Goal: Task Accomplishment & Management: Complete application form

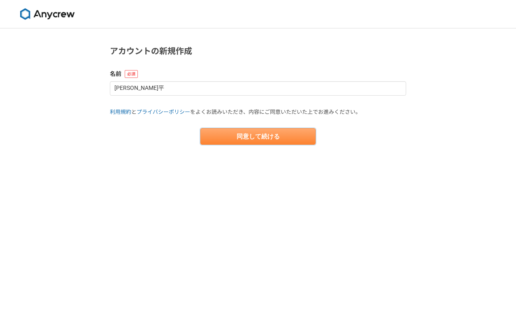
click at [224, 135] on button "同意して続ける" at bounding box center [258, 136] width 115 height 16
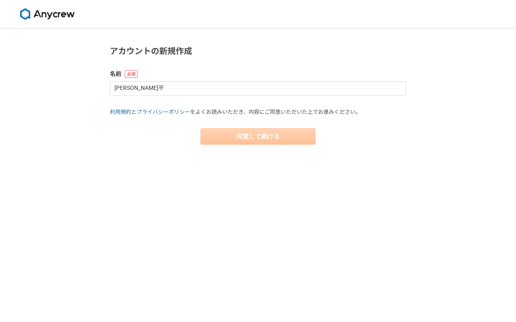
select select "13"
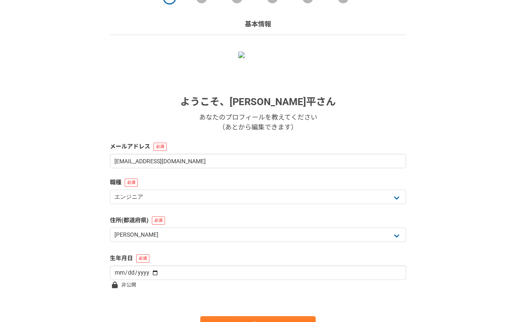
scroll to position [55, 0]
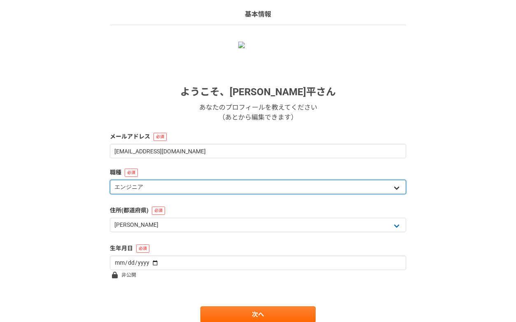
click at [184, 192] on select "エンジニア デザイナー ライター 営業 マーケティング 企画・事業開発 バックオフィス その他" at bounding box center [258, 187] width 296 height 14
select select "4"
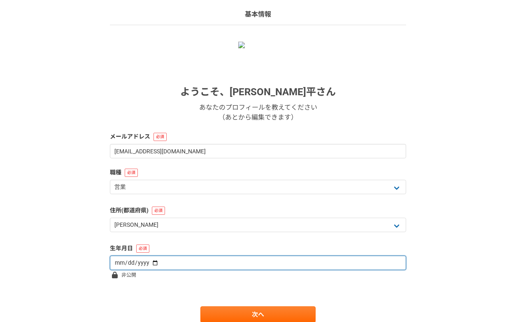
click at [180, 261] on input "date" at bounding box center [258, 262] width 296 height 14
click at [148, 262] on input "date" at bounding box center [258, 262] width 296 height 14
type input "1998-06-07"
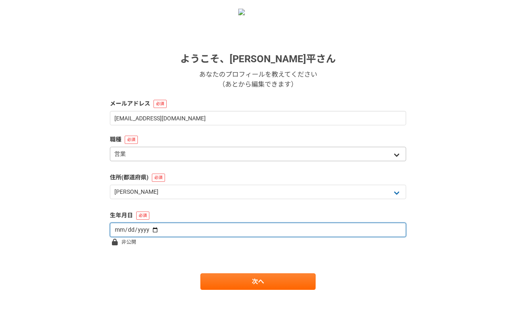
scroll to position [89, 0]
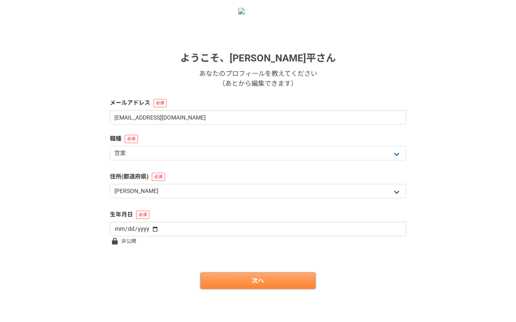
click at [230, 278] on link "次へ" at bounding box center [258, 280] width 115 height 16
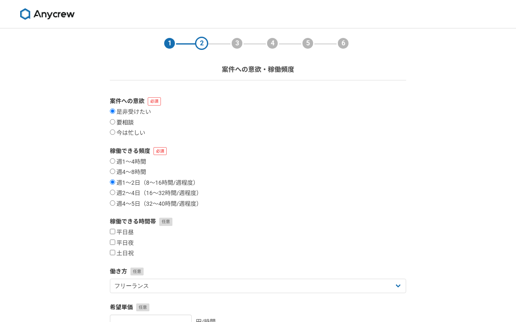
click at [129, 121] on label "要相談" at bounding box center [122, 122] width 24 height 7
click at [115, 121] on input "要相談" at bounding box center [112, 121] width 5 height 5
radio input "true"
click at [131, 191] on label "週2〜4日（16〜32時間/週程度）" at bounding box center [156, 192] width 92 height 7
click at [115, 191] on input "週2〜4日（16〜32時間/週程度）" at bounding box center [112, 191] width 5 height 5
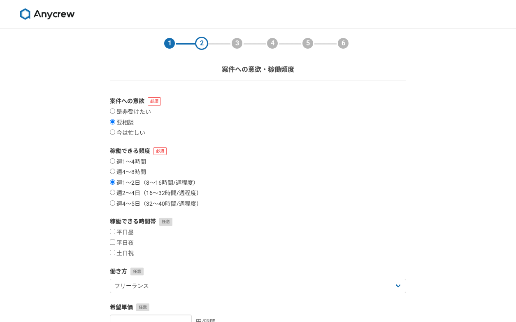
radio input "true"
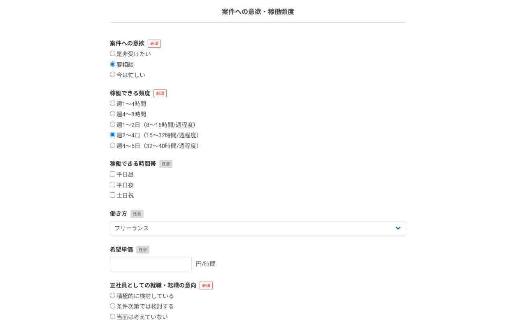
scroll to position [75, 0]
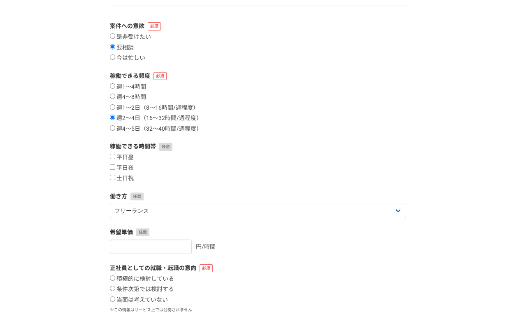
click at [124, 156] on label "平日昼" at bounding box center [122, 157] width 24 height 7
click at [115, 156] on input "平日昼" at bounding box center [112, 156] width 5 height 5
checkbox input "true"
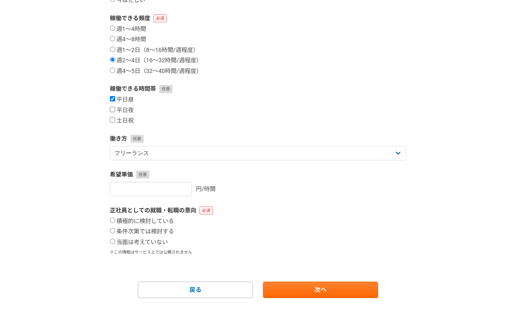
scroll to position [142, 0]
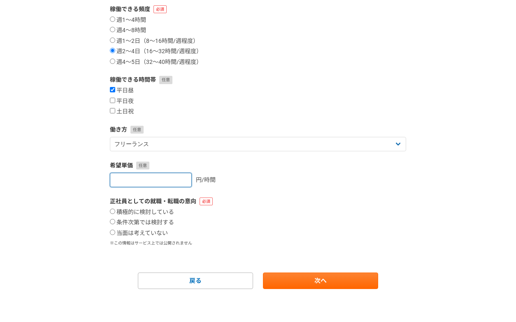
click at [165, 182] on input "number" at bounding box center [151, 180] width 82 height 14
click at [173, 176] on input "1" at bounding box center [151, 180] width 82 height 14
type input "2"
click at [173, 176] on input "2" at bounding box center [151, 180] width 82 height 14
click at [156, 182] on input "2" at bounding box center [151, 180] width 82 height 14
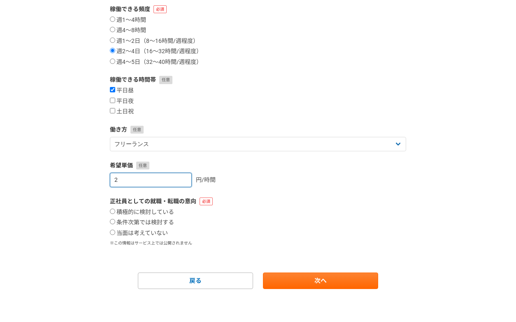
click at [156, 182] on input "2" at bounding box center [151, 180] width 82 height 14
type input "2500"
click at [145, 219] on label "条件次第では検討する" at bounding box center [142, 222] width 64 height 7
click at [115, 219] on input "条件次第では検討する" at bounding box center [112, 221] width 5 height 5
radio input "true"
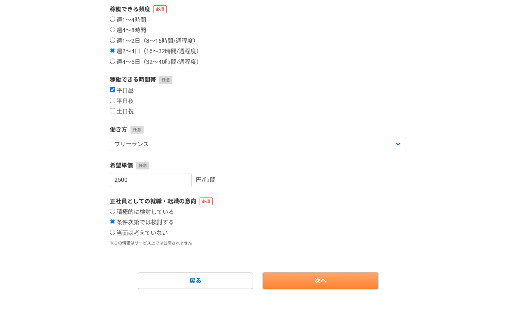
click at [294, 275] on link "次へ" at bounding box center [320, 280] width 115 height 16
select select
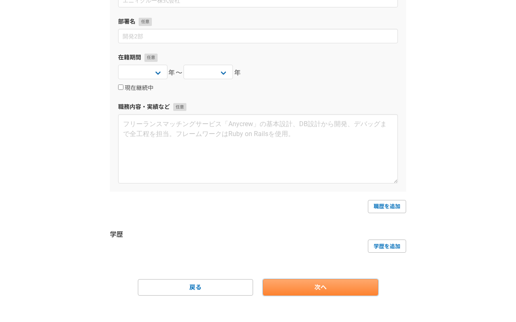
scroll to position [0, 0]
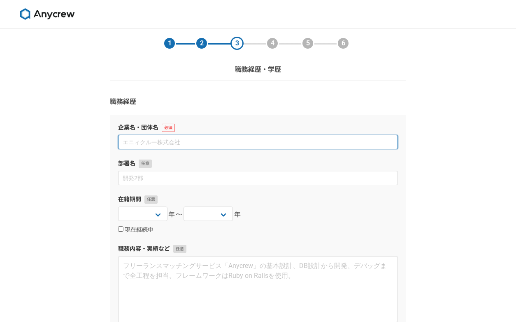
click at [150, 146] on input at bounding box center [258, 142] width 280 height 14
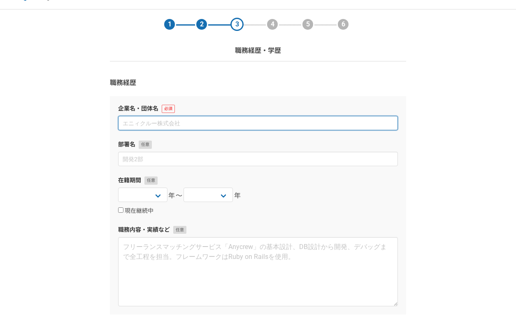
scroll to position [14, 0]
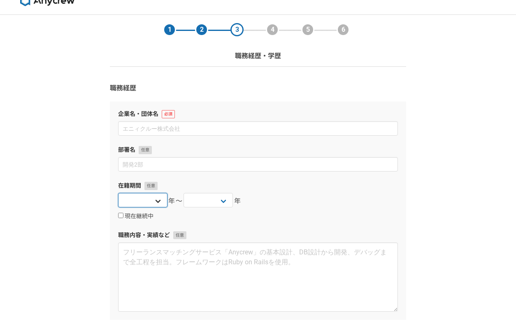
click at [142, 199] on select "2025 2024 2023 2022 2021 2020 2019 2018 2017 2016 2015 2014 2013 2012 2011 2010…" at bounding box center [142, 200] width 49 height 14
select select "2017"
click at [208, 197] on select "2025 2024 2023 2022 2021 2020 2019 2018 2017 2016 2015 2014 2013 2012 2011 2010…" at bounding box center [208, 200] width 49 height 14
select select "2020"
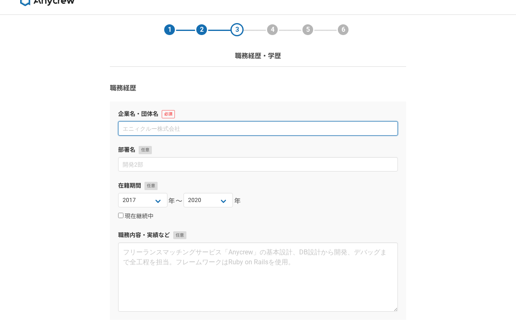
click at [154, 123] on input at bounding box center [258, 128] width 280 height 14
type input "か"
type input "オークラサービス株式会社"
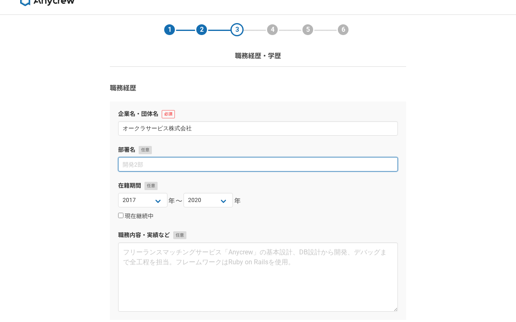
click at [202, 162] on input at bounding box center [258, 164] width 280 height 14
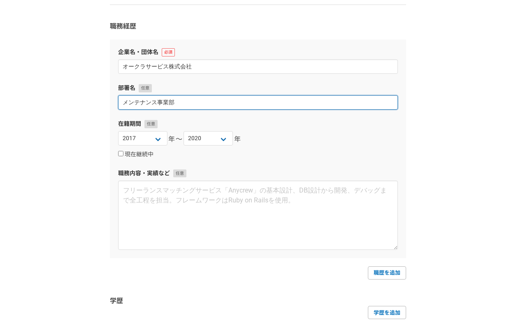
scroll to position [80, 0]
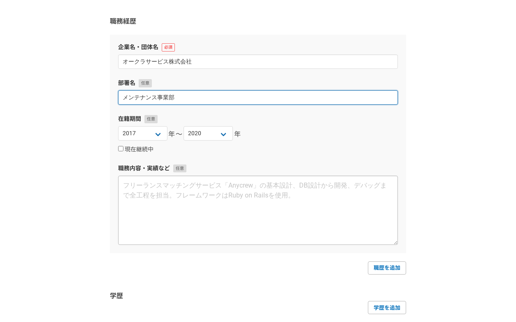
type input "メンテナンス事業部"
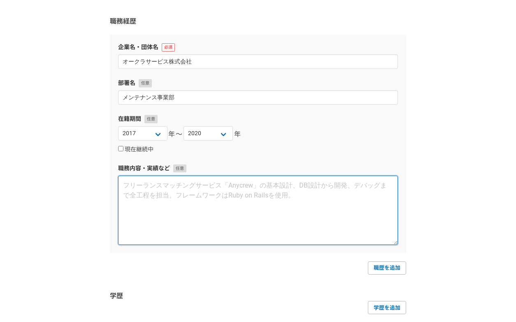
click at [166, 212] on textarea at bounding box center [258, 209] width 280 height 69
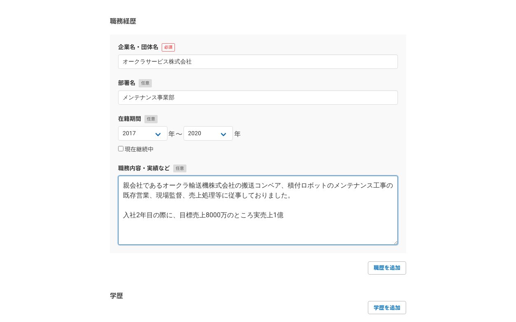
click at [209, 216] on textarea "親会社であるオークラ輸送機株式会社の搬送コンベア、積付ロボットのメンテナンス工事の既存営業、現場監督、売上処理等に従事しておりました。 入社2年目の際に、目標…" at bounding box center [258, 209] width 280 height 69
click at [293, 217] on textarea "親会社であるオークラ輸送機株式会社の搬送コンベア、積付ロボットのメンテナンス工事の既存営業、現場監督、売上処理等に従事しておりました。 入社2年目の際に、目標…" at bounding box center [258, 209] width 280 height 69
click at [278, 236] on textarea "親会社であるオークラ輸送機株式会社の搬送コンベア、積付ロボットのメンテナンス工事の既存営業、現場監督、売上処理等に従事しておりました。 入社2年目の際に、目標…" at bounding box center [258, 209] width 280 height 69
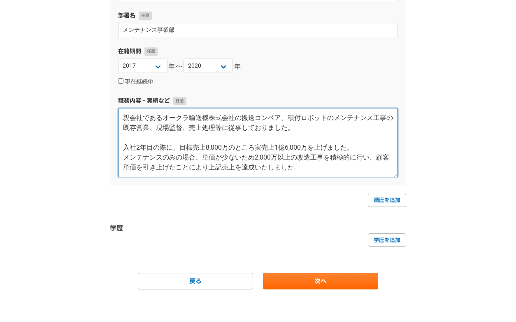
scroll to position [148, 0]
type textarea "親会社であるオークラ輸送機株式会社の搬送コンベア、積付ロボットのメンテナンス工事の既存営業、現場監督、売上処理等に従事しておりました。 入社2年目の際に、目標…"
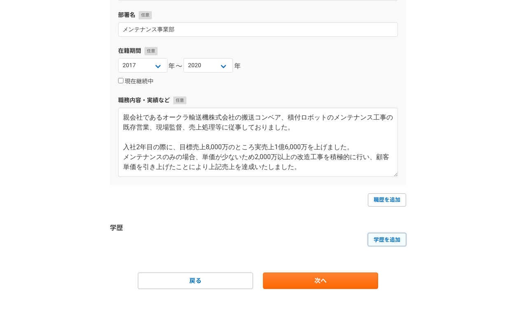
click at [384, 236] on link "学歴を追加" at bounding box center [387, 239] width 38 height 13
select select
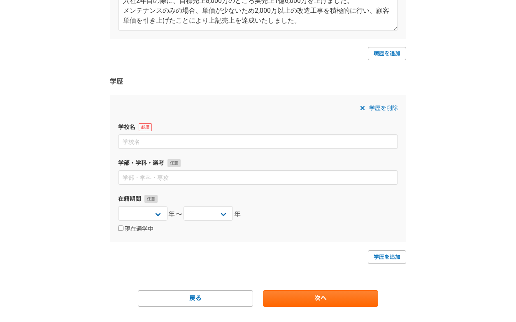
scroll to position [297, 0]
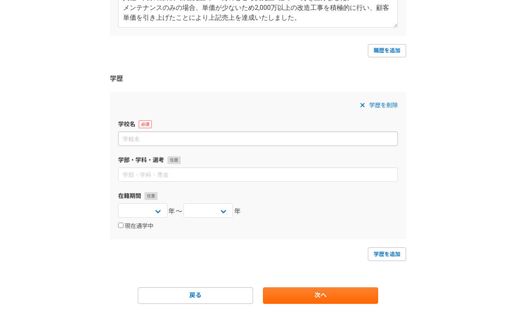
click at [155, 143] on input at bounding box center [258, 138] width 280 height 14
type input "兵庫県立西脇工業高等学校"
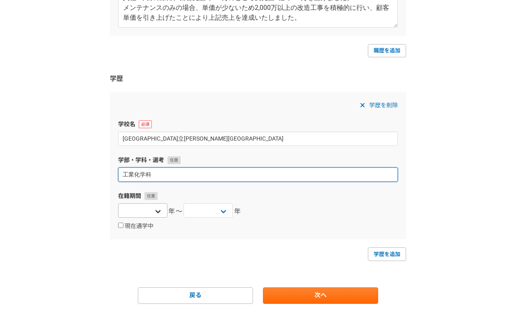
type input "工業化学科"
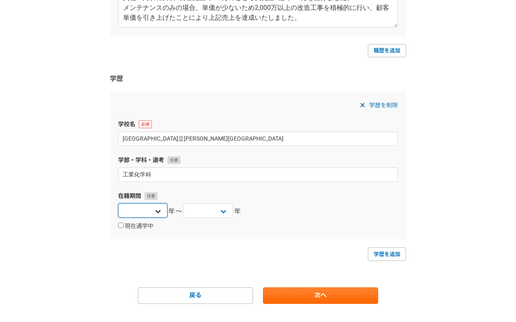
click at [152, 214] on select "2025 2024 2023 2022 2021 2020 2019 2018 2017 2016 2015 2014 2013 2012 2011 2010…" at bounding box center [142, 210] width 49 height 14
click at [212, 216] on select "2025 2024 2023 2022 2021 2020 2019 2018 2017 2016 2015 2014 2013 2012 2011 2010…" at bounding box center [208, 210] width 49 height 14
select select "2017"
click at [143, 212] on select "2025 2024 2023 2022 2021 2020 2019 2018 2017 2016 2015 2014 2013 2012 2011 2010…" at bounding box center [142, 210] width 49 height 14
select select "2014"
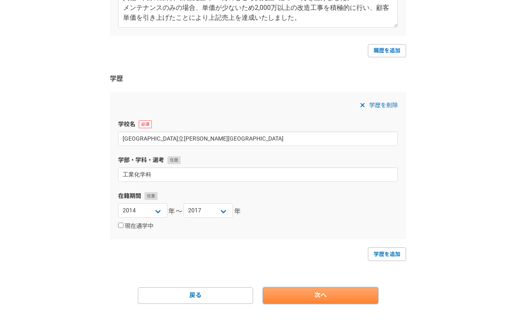
click at [312, 291] on link "次へ" at bounding box center [320, 295] width 115 height 16
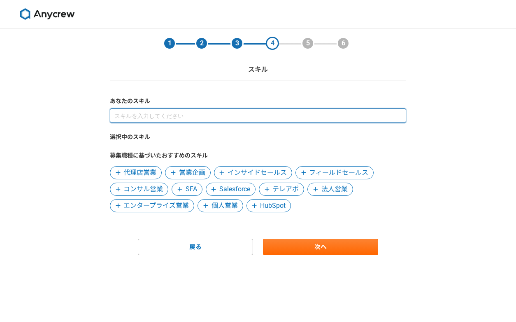
click at [153, 116] on input at bounding box center [258, 115] width 296 height 14
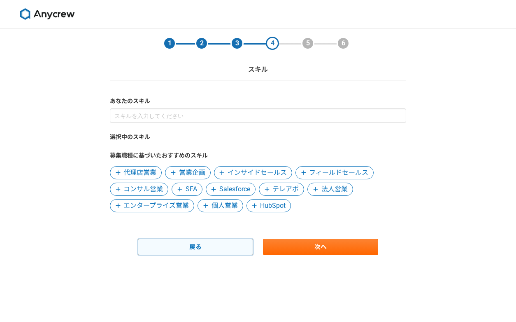
click at [230, 248] on link "戻る" at bounding box center [195, 246] width 115 height 16
select select "2017"
select select "2020"
select select "2014"
select select "2017"
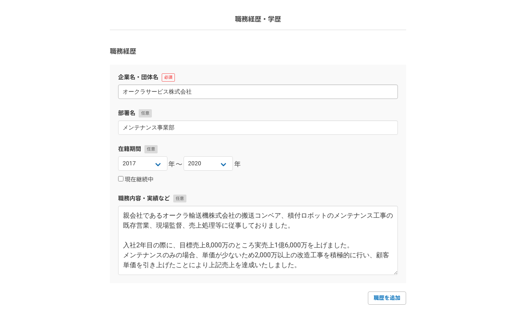
scroll to position [169, 0]
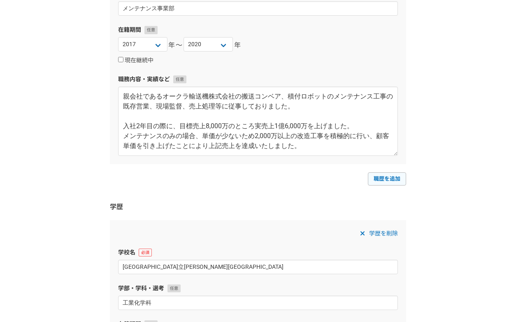
click at [381, 179] on link "職歴を追加" at bounding box center [387, 178] width 38 height 13
select select
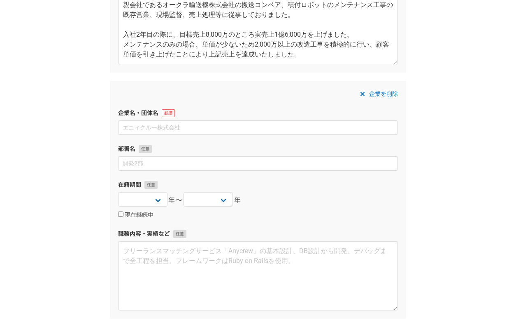
scroll to position [288, 0]
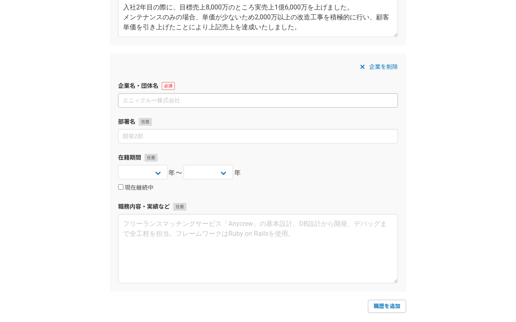
click at [184, 101] on input at bounding box center [258, 100] width 280 height 14
type input "株式会社Revive"
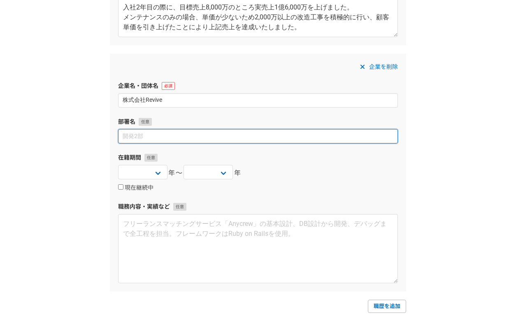
click at [197, 136] on input at bounding box center [258, 136] width 280 height 14
type input "取締役"
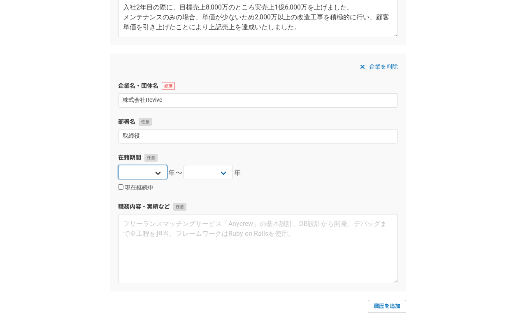
click at [161, 174] on select "2025 2024 2023 2022 2021 2020 2019 2018 2017 2016 2015 2014 2013 2012 2011 2010…" at bounding box center [142, 172] width 49 height 14
select select "2021"
click at [222, 175] on select "2025 2024 2023 2022 2021 2020 2019 2018 2017 2016 2015 2014 2013 2012 2011 2010…" at bounding box center [208, 172] width 49 height 14
select select "2023"
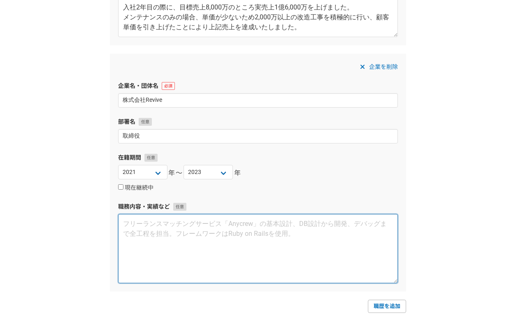
click at [185, 236] on textarea at bounding box center [258, 248] width 280 height 69
type textarea "ふ"
type textarea "人"
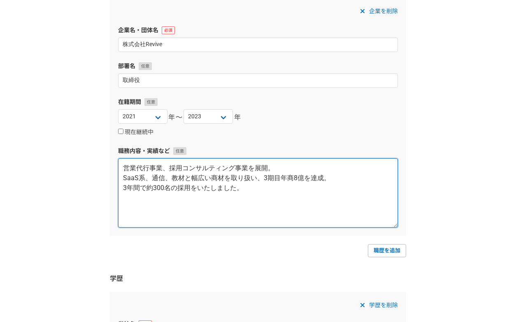
scroll to position [353, 0]
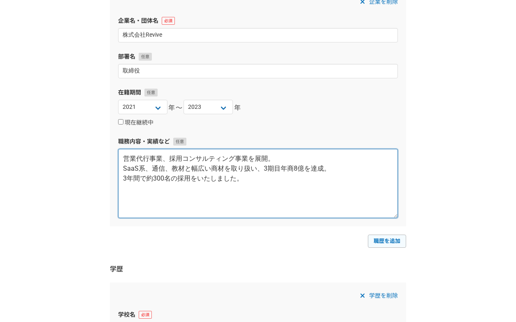
type textarea "営業代行事業、採用コンサルティング事業を展開。 SaaS系、通信、教材と幅広い商材を取り扱い、3期目年商8億を達成。 3年間で約300名の採用をいたしました。"
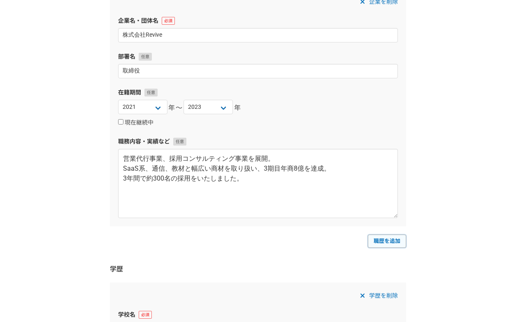
click at [381, 241] on link "職歴を追加" at bounding box center [387, 240] width 38 height 13
select select
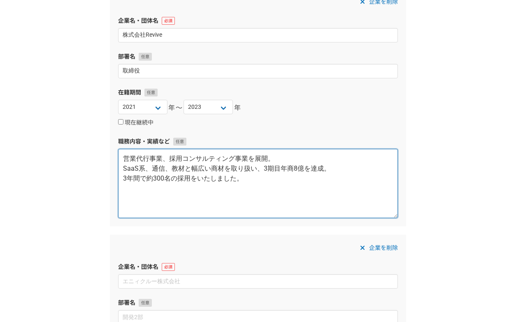
click at [265, 182] on textarea "営業代行事業、採用コンサルティング事業を展開。 SaaS系、通信、教材と幅広い商材を取り扱い、3期目年商8億を達成。 3年間で約300名の採用をいたしました。" at bounding box center [258, 183] width 280 height 69
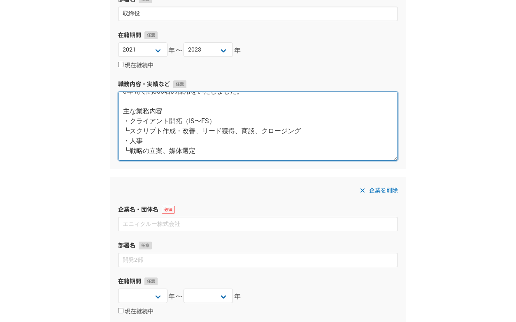
scroll to position [420, 0]
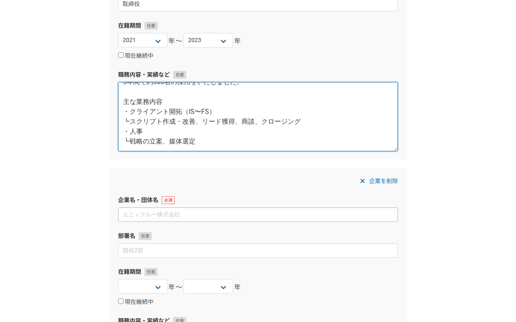
type textarea "営業代行事業、採用コンサルティング事業を展開。 SaaS系、通信、教材と幅広い商材を取り扱い、3期目年商8億を達成。 3年間で約300名の採用をいたしました。…"
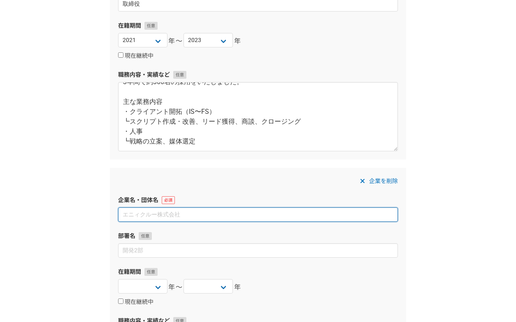
click at [225, 215] on input at bounding box center [258, 214] width 280 height 14
type input "フリーランス"
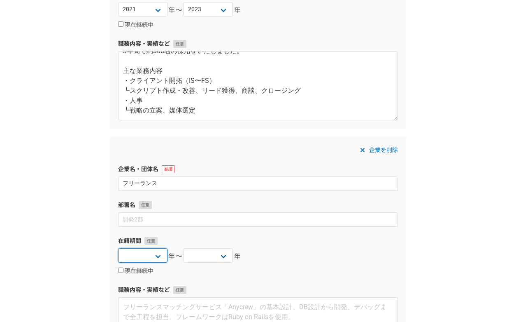
scroll to position [457, 0]
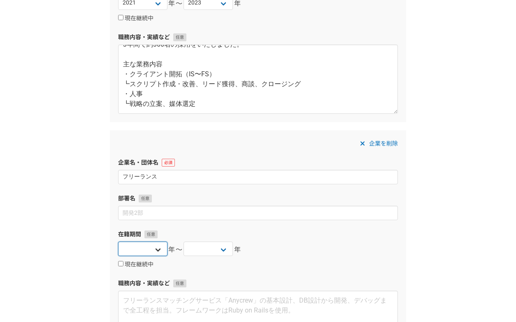
click at [142, 246] on select "2025 2024 2023 2022 2021 2020 2019 2018 2017 2016 2015 2014 2013 2012 2011 2010…" at bounding box center [142, 248] width 49 height 14
select select "2024"
click at [201, 247] on select "2025 2024 2023 2022 2021 2020 2019 2018 2017 2016 2015 2014 2013 2012 2011 2010…" at bounding box center [208, 248] width 49 height 14
click at [122, 263] on input "現在継続中" at bounding box center [120, 263] width 5 height 5
checkbox input "true"
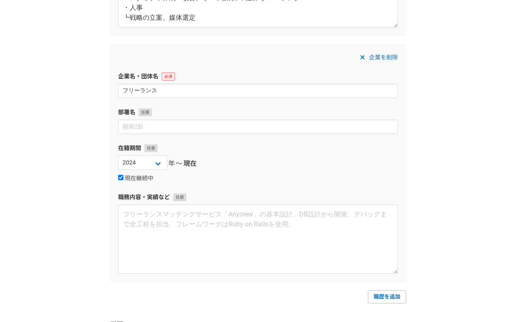
scroll to position [595, 0]
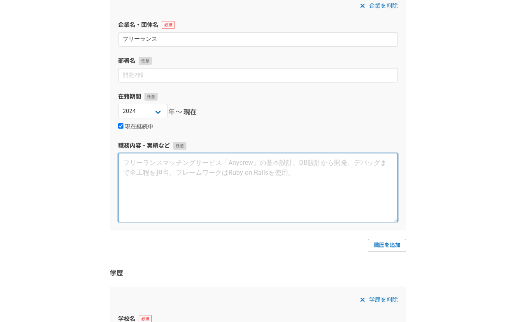
click at [189, 196] on textarea at bounding box center [258, 187] width 280 height 69
type textarea "フ"
type textarea "H"
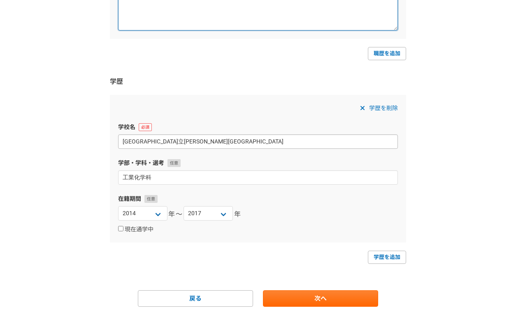
scroll to position [804, 0]
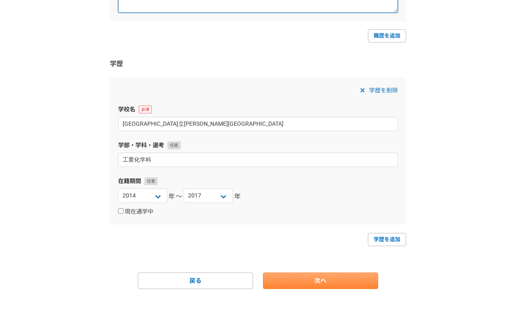
type textarea "年商1億のHR企業の顧問として、経営計画のコンサルティングをしております。 約1年活動し、3,000万規模から年商1億まで成長しました。"
click at [306, 284] on link "次へ" at bounding box center [320, 280] width 115 height 16
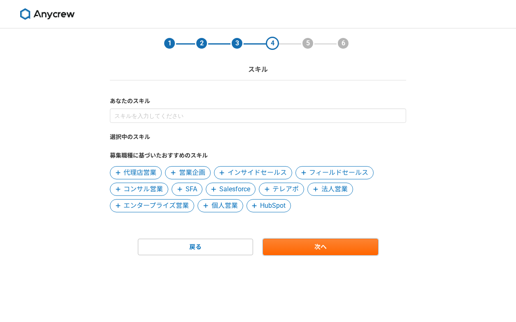
scroll to position [0, 0]
click at [197, 168] on span "営業企画" at bounding box center [192, 173] width 26 height 10
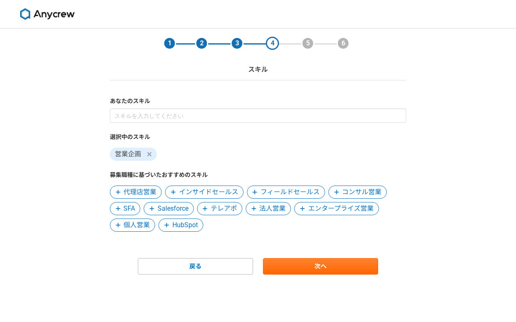
click at [229, 190] on span "インサイドセールス" at bounding box center [208, 192] width 59 height 10
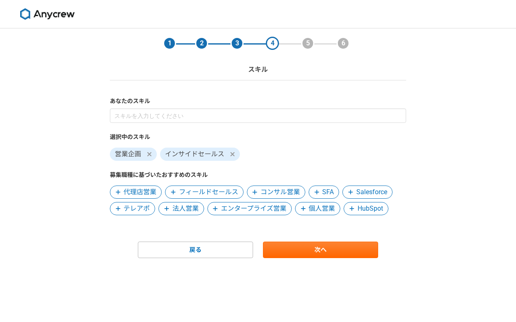
click at [229, 190] on span "フィールドセールス" at bounding box center [208, 192] width 59 height 10
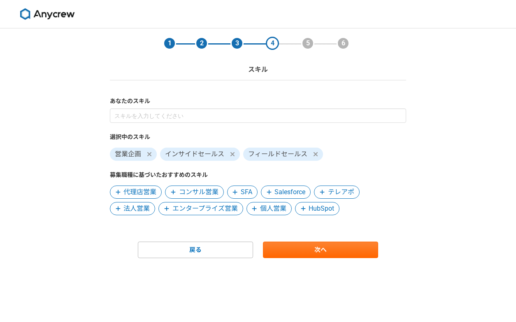
click at [339, 189] on span "テレアポ" at bounding box center [341, 192] width 26 height 10
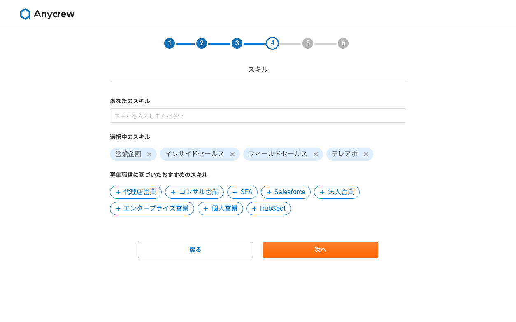
click at [337, 196] on span "法人営業" at bounding box center [341, 192] width 26 height 10
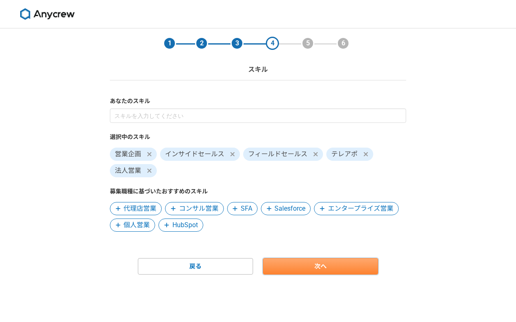
click at [315, 266] on link "次へ" at bounding box center [320, 266] width 115 height 16
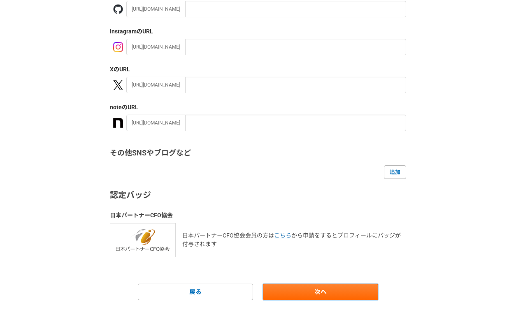
scroll to position [131, 0]
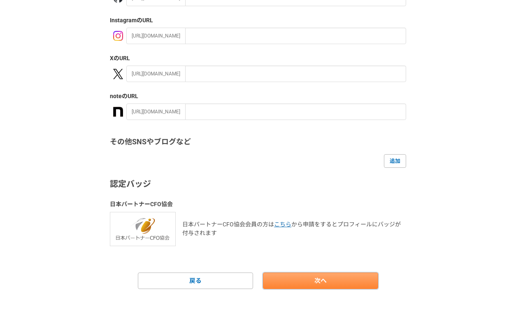
click at [302, 279] on link "次へ" at bounding box center [320, 280] width 115 height 16
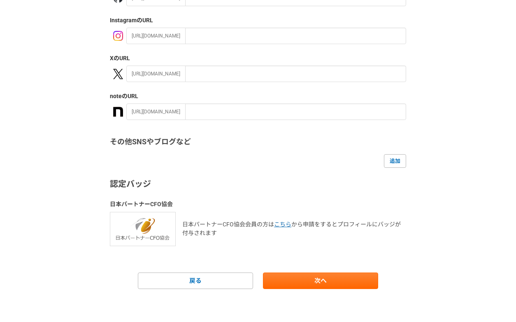
scroll to position [0, 0]
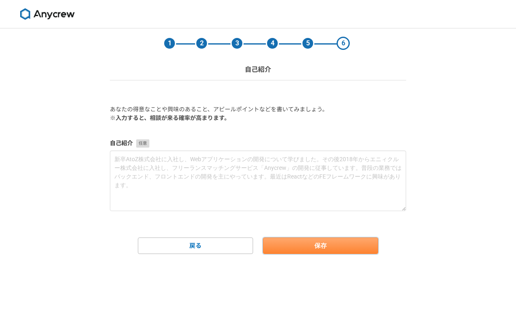
click at [299, 245] on button "保存" at bounding box center [320, 245] width 115 height 16
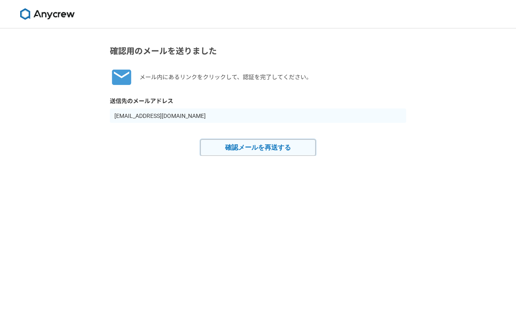
click at [240, 150] on button "確認メールを再送する" at bounding box center [258, 147] width 115 height 16
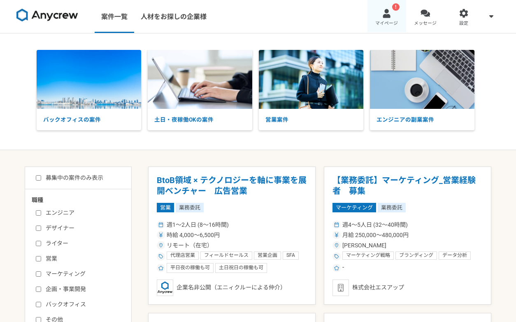
click at [389, 7] on link "! マイページ" at bounding box center [387, 16] width 39 height 33
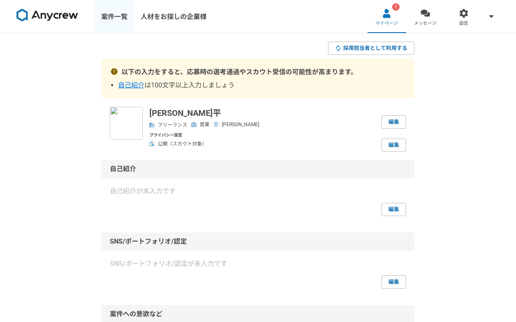
click at [121, 17] on link "案件一覧" at bounding box center [115, 16] width 40 height 33
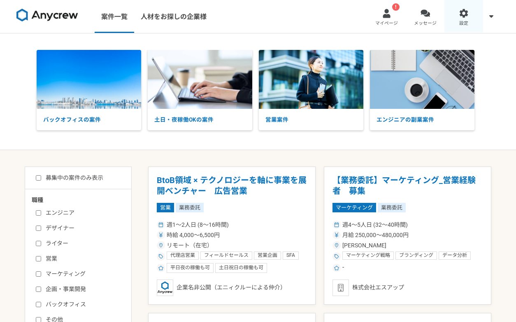
click at [457, 19] on link "設定" at bounding box center [464, 16] width 39 height 33
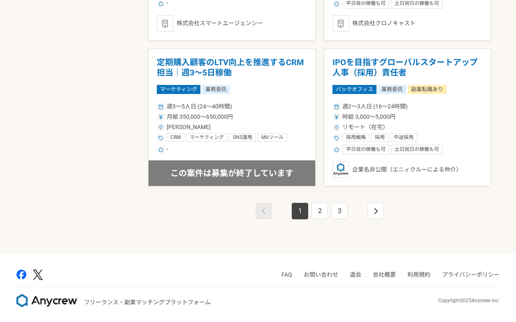
scroll to position [1435, 0]
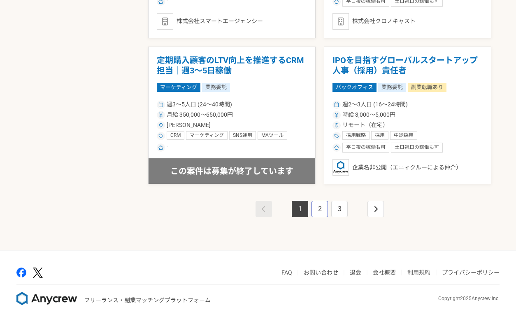
click at [322, 207] on link "2" at bounding box center [320, 209] width 16 height 16
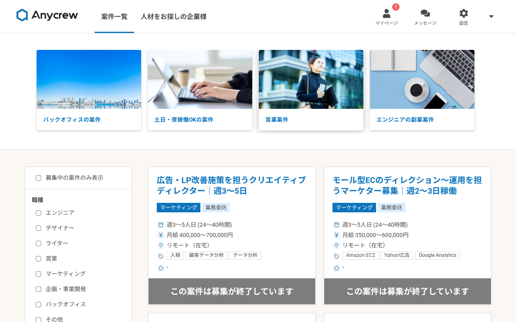
click at [291, 70] on img at bounding box center [311, 79] width 105 height 59
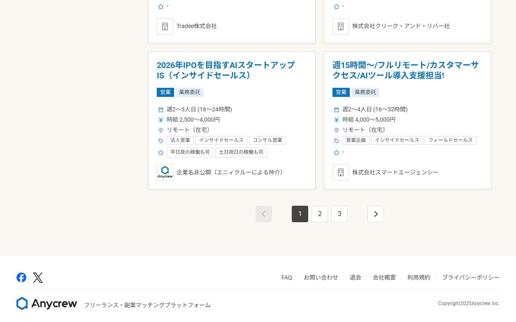
scroll to position [1435, 0]
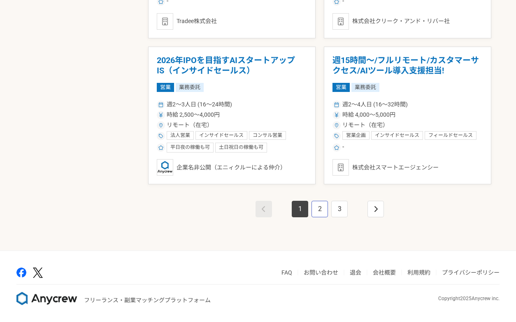
click at [324, 209] on link "2" at bounding box center [320, 209] width 16 height 16
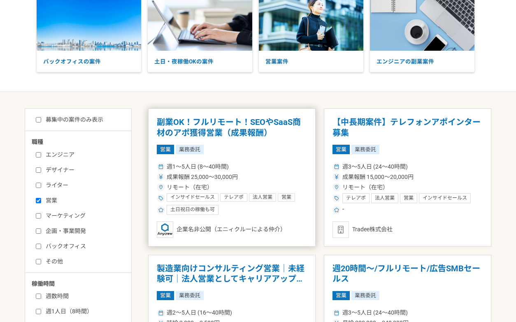
scroll to position [164, 0]
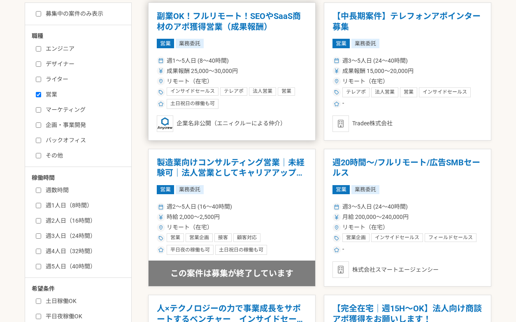
click at [244, 21] on h1 "副業OK！フルリモート！SEOやSaaS商材のアポ獲得営業（成果報酬）" at bounding box center [232, 21] width 150 height 21
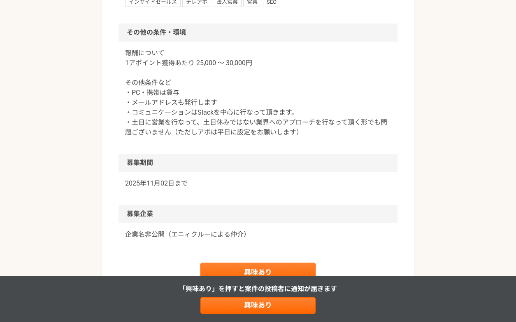
scroll to position [800, 0]
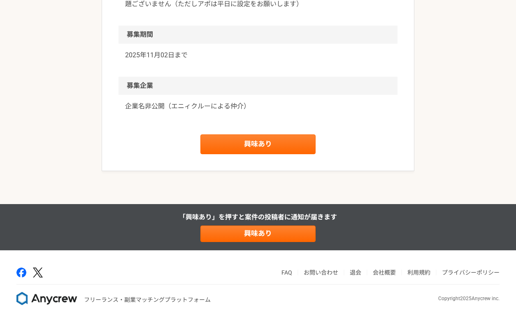
drag, startPoint x: 241, startPoint y: 156, endPoint x: 244, endPoint y: 159, distance: 4.4
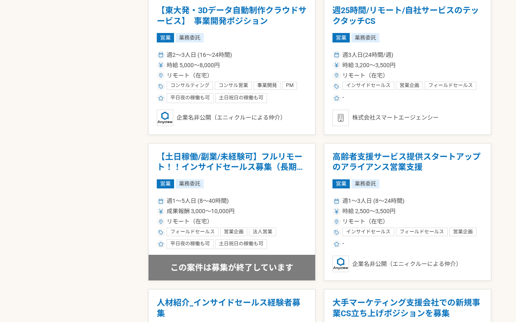
scroll to position [616, 0]
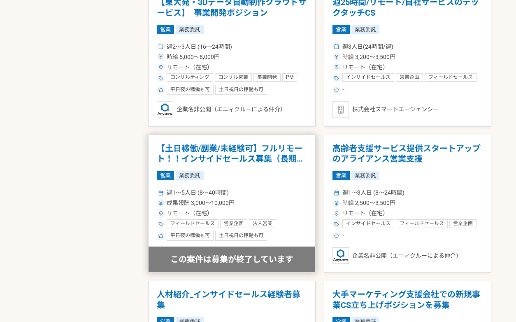
click at [244, 159] on h1 "【土日稼働/副業/未経験可】フルリモート！！インサイドセールス募集（長期案件）" at bounding box center [232, 153] width 150 height 21
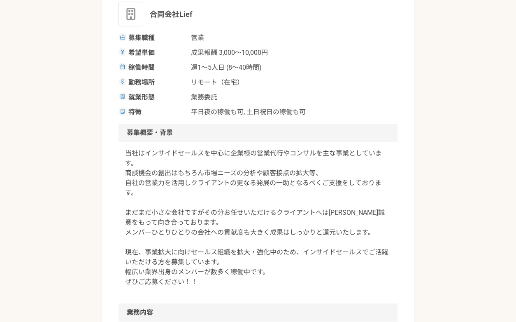
scroll to position [30, 0]
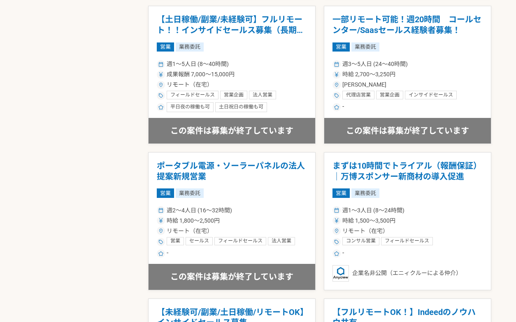
scroll to position [1187, 0]
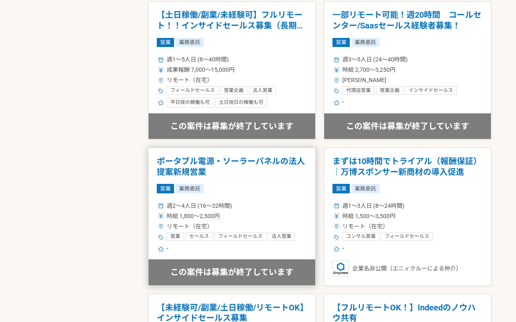
click at [244, 160] on h1 "ポータブル電源・ソーラーパネルの法人提案新規営業" at bounding box center [232, 166] width 150 height 21
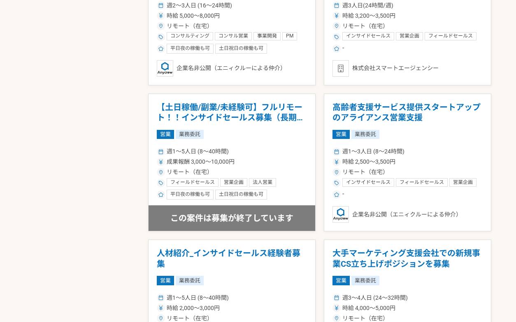
scroll to position [825, 0]
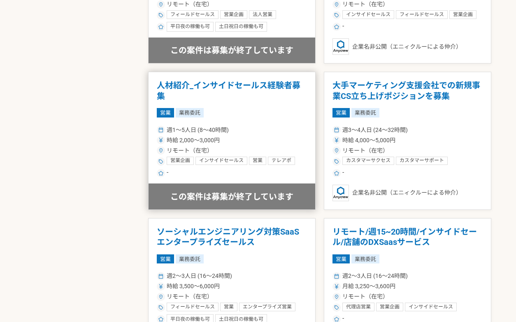
click at [241, 88] on h1 "人材紹介_インサイドセールス経験者募集" at bounding box center [232, 90] width 150 height 21
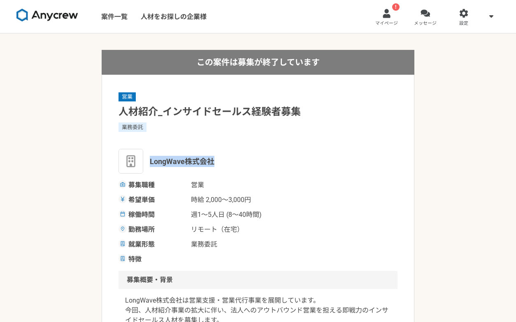
drag, startPoint x: 212, startPoint y: 161, endPoint x: 155, endPoint y: 155, distance: 57.1
click at [155, 155] on div "LongWave株式会社" at bounding box center [258, 161] width 279 height 25
copy span "LongWave株式会社"
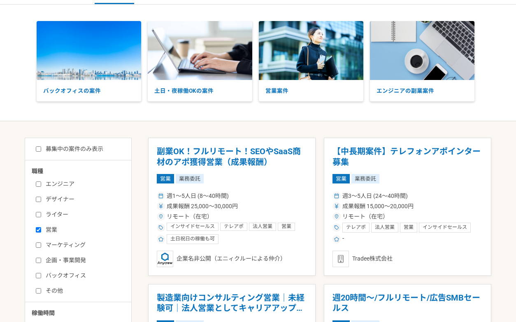
scroll to position [42, 0]
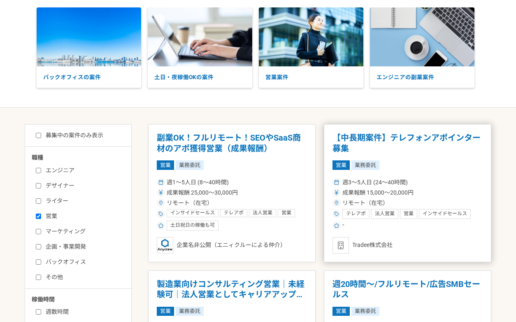
click at [362, 146] on h1 "【中長期案件】テレフォンアポインター募集" at bounding box center [408, 143] width 150 height 21
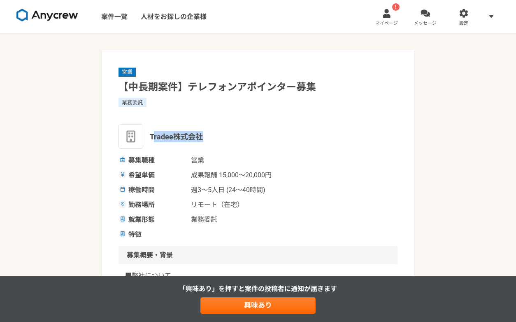
drag, startPoint x: 205, startPoint y: 138, endPoint x: 152, endPoint y: 137, distance: 52.7
click at [152, 137] on div "Tradee株式会社" at bounding box center [258, 136] width 279 height 25
click at [152, 137] on span "Tradee株式会社" at bounding box center [176, 136] width 53 height 11
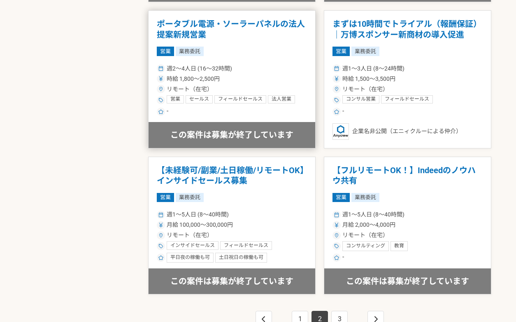
scroll to position [1435, 0]
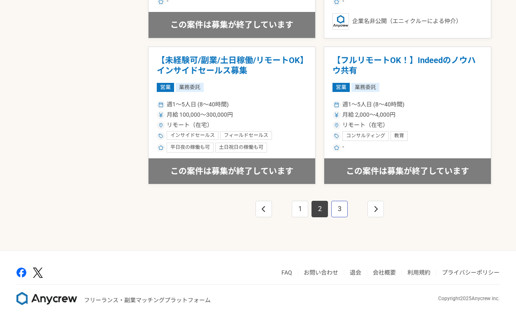
click at [339, 206] on link "3" at bounding box center [340, 209] width 16 height 16
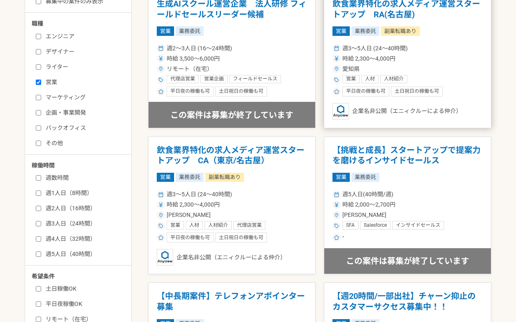
scroll to position [177, 0]
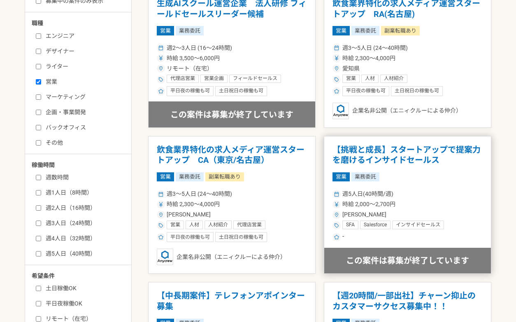
click at [396, 147] on h1 "【挑戦と成長】スタートアップで提案力を磨けるインサイドセールス" at bounding box center [408, 155] width 150 height 21
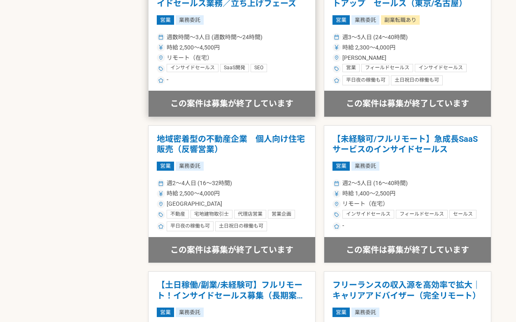
scroll to position [628, 0]
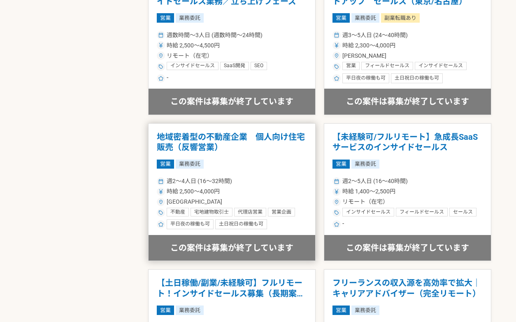
click at [243, 149] on h1 "地域密着型の不動産企業　個人向け住宅販売（反響営業）" at bounding box center [232, 142] width 150 height 21
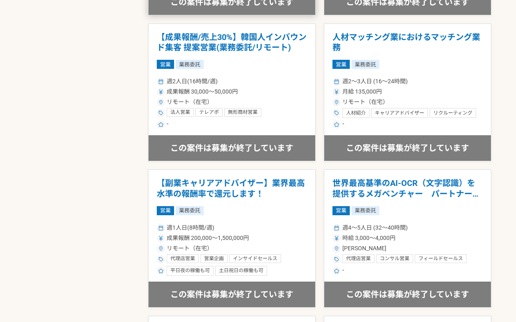
scroll to position [1072, 0]
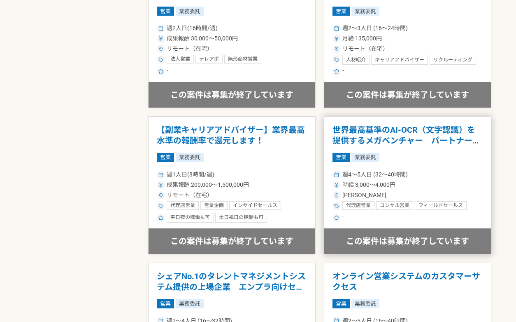
click at [409, 142] on h1 "世界最高基準のAI-OCR（文字認識）を提供するメガベンチャー　パートナー営業" at bounding box center [408, 135] width 150 height 21
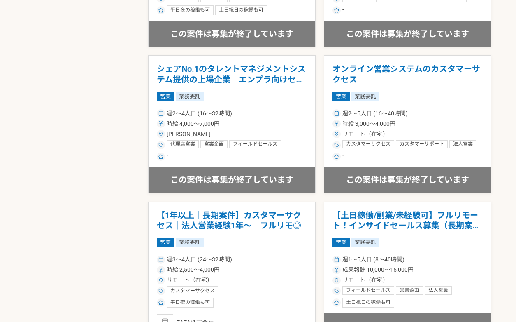
scroll to position [1435, 0]
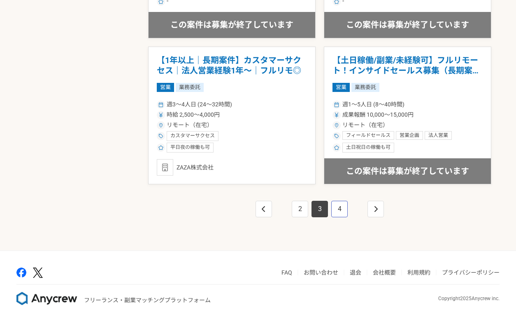
click at [337, 208] on link "4" at bounding box center [340, 209] width 16 height 16
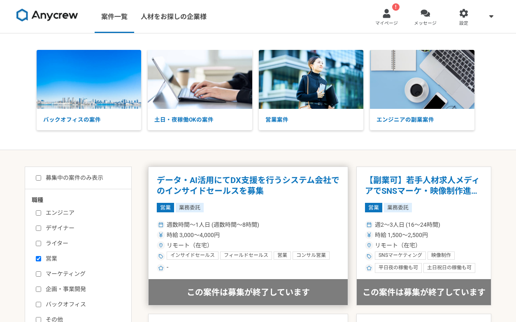
click at [306, 201] on article "データ・AI活用にてDX支援を行うシステム会社でのインサイドセールスを募集 営業 業務委託 週数時間〜1人日 (週数時間〜8時間) 時給 3,000〜4,00…" at bounding box center [248, 235] width 200 height 139
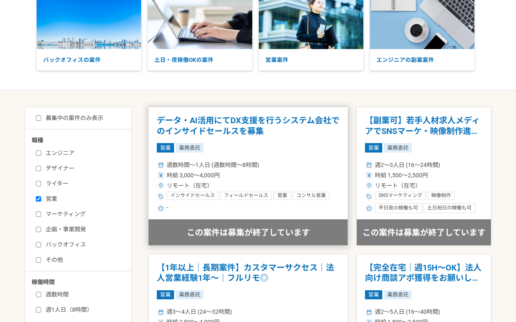
scroll to position [152, 0]
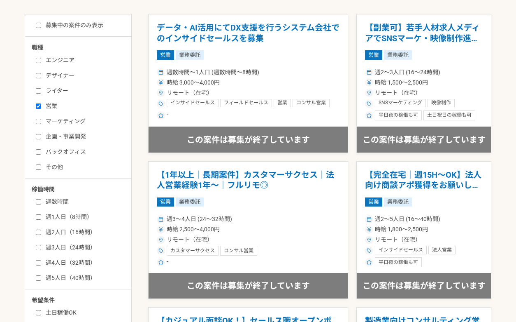
drag, startPoint x: 447, startPoint y: 63, endPoint x: 438, endPoint y: 67, distance: 10.0
click at [446, 63] on article "【副業可】若手人材求人メディアでSNSマーケ・映像制作進行・ディレクションを募集 営業 業務委託 週2〜3人日 (16〜24時間) 時給 1,500〜2,50…" at bounding box center [424, 83] width 135 height 139
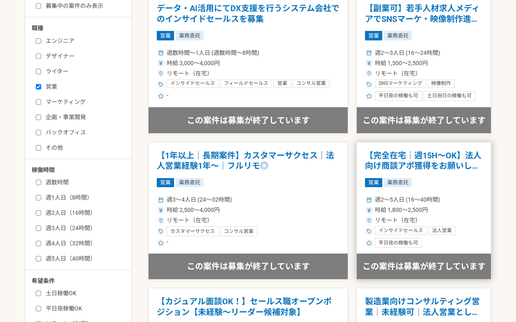
scroll to position [174, 0]
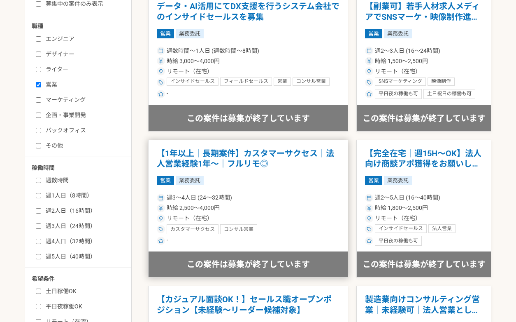
click at [306, 169] on article "【1年以上｜長期案件】カスタマーサクセス｜法人営業経験1年〜｜フルリモ◎ 営業 業務委託 週3〜4人日 (24〜32時間) 時給 2,500〜4,000円 リ…" at bounding box center [248, 209] width 200 height 138
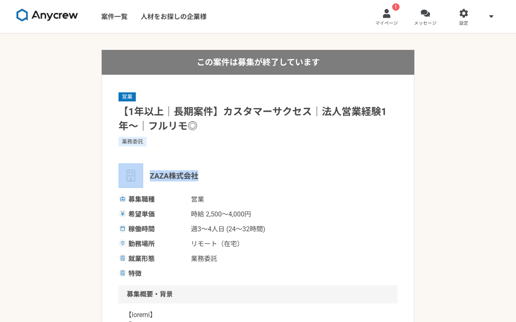
drag, startPoint x: 197, startPoint y: 173, endPoint x: 146, endPoint y: 175, distance: 51.5
click at [146, 175] on div "ZAZA株式会社" at bounding box center [258, 175] width 279 height 25
copy div "ZAZA株式会社"
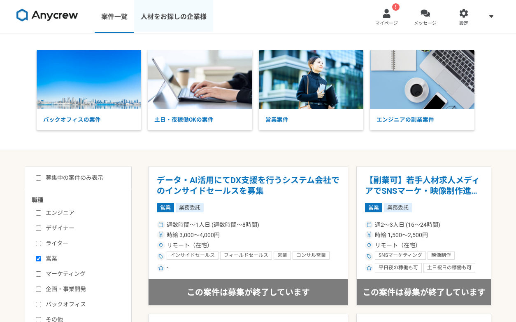
click at [161, 21] on link "人材をお探しの企業様" at bounding box center [173, 16] width 79 height 33
